Goal: Find specific page/section

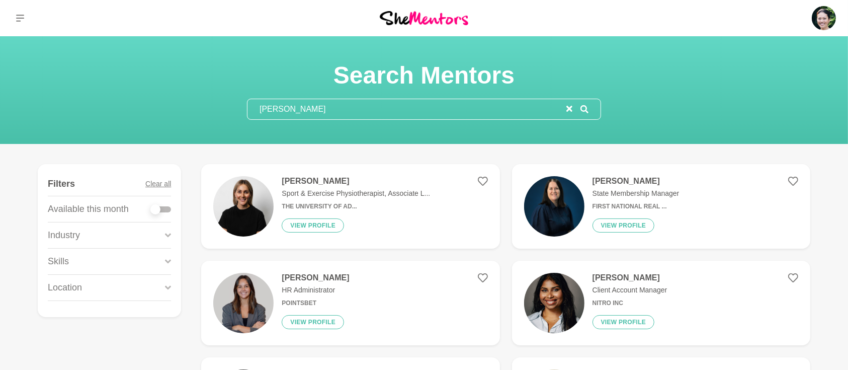
drag, startPoint x: 370, startPoint y: 109, endPoint x: 182, endPoint y: 106, distance: 187.7
click at [182, 106] on div "Search Mentors [PERSON_NAME]" at bounding box center [424, 89] width 824 height 59
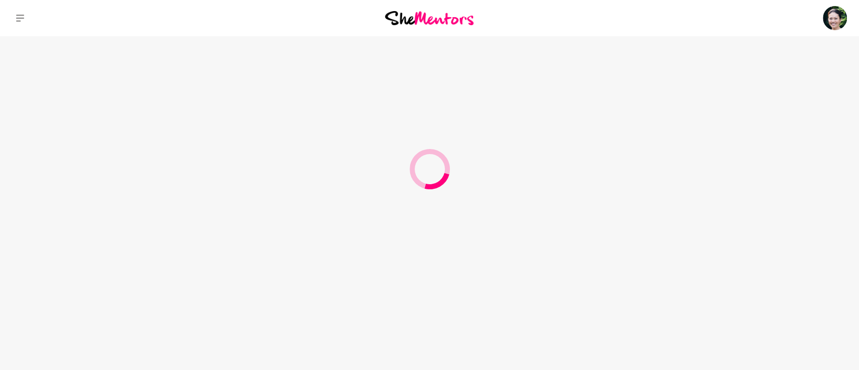
type input "Nelum"
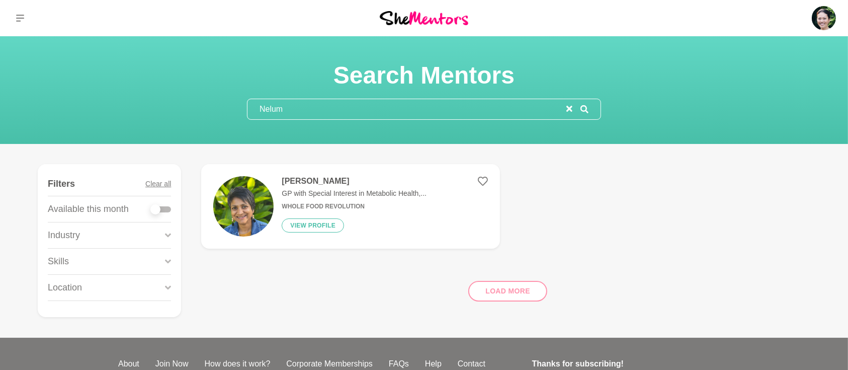
click at [302, 181] on h4 "[PERSON_NAME]" at bounding box center [354, 181] width 145 height 10
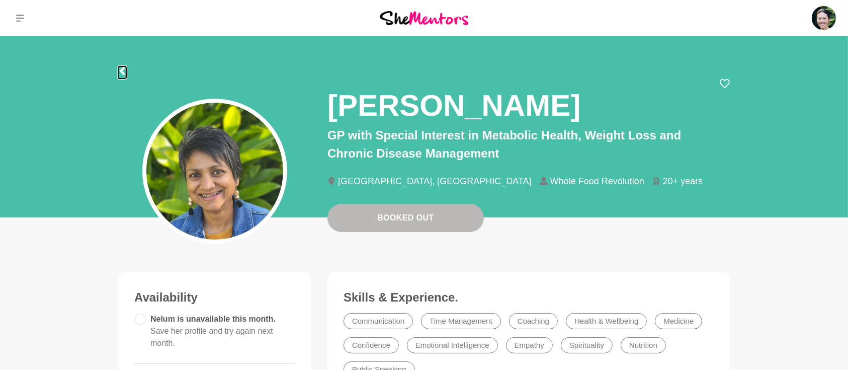
click at [124, 70] on icon at bounding box center [122, 71] width 8 height 8
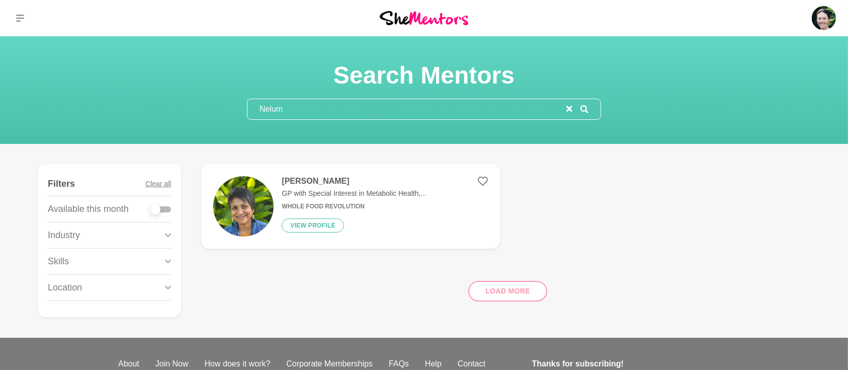
click at [566, 106] on input "Nelum" at bounding box center [406, 109] width 319 height 20
drag, startPoint x: 295, startPoint y: 109, endPoint x: 201, endPoint y: 97, distance: 94.3
click at [205, 98] on div "Search Mentors Nelum" at bounding box center [424, 89] width 824 height 59
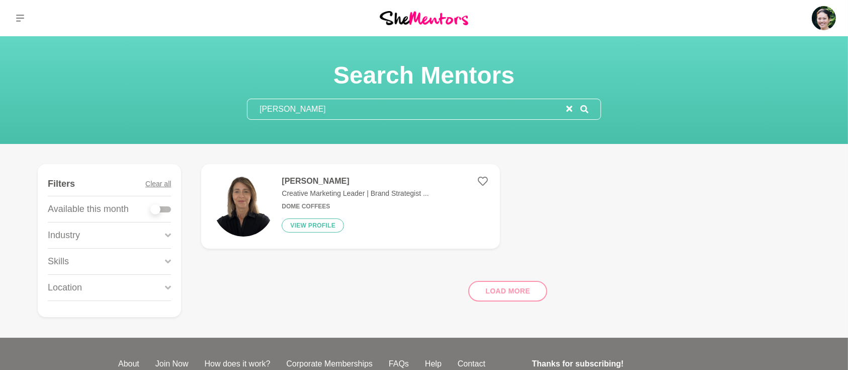
type input "[PERSON_NAME]"
